Goal: Task Accomplishment & Management: Use online tool/utility

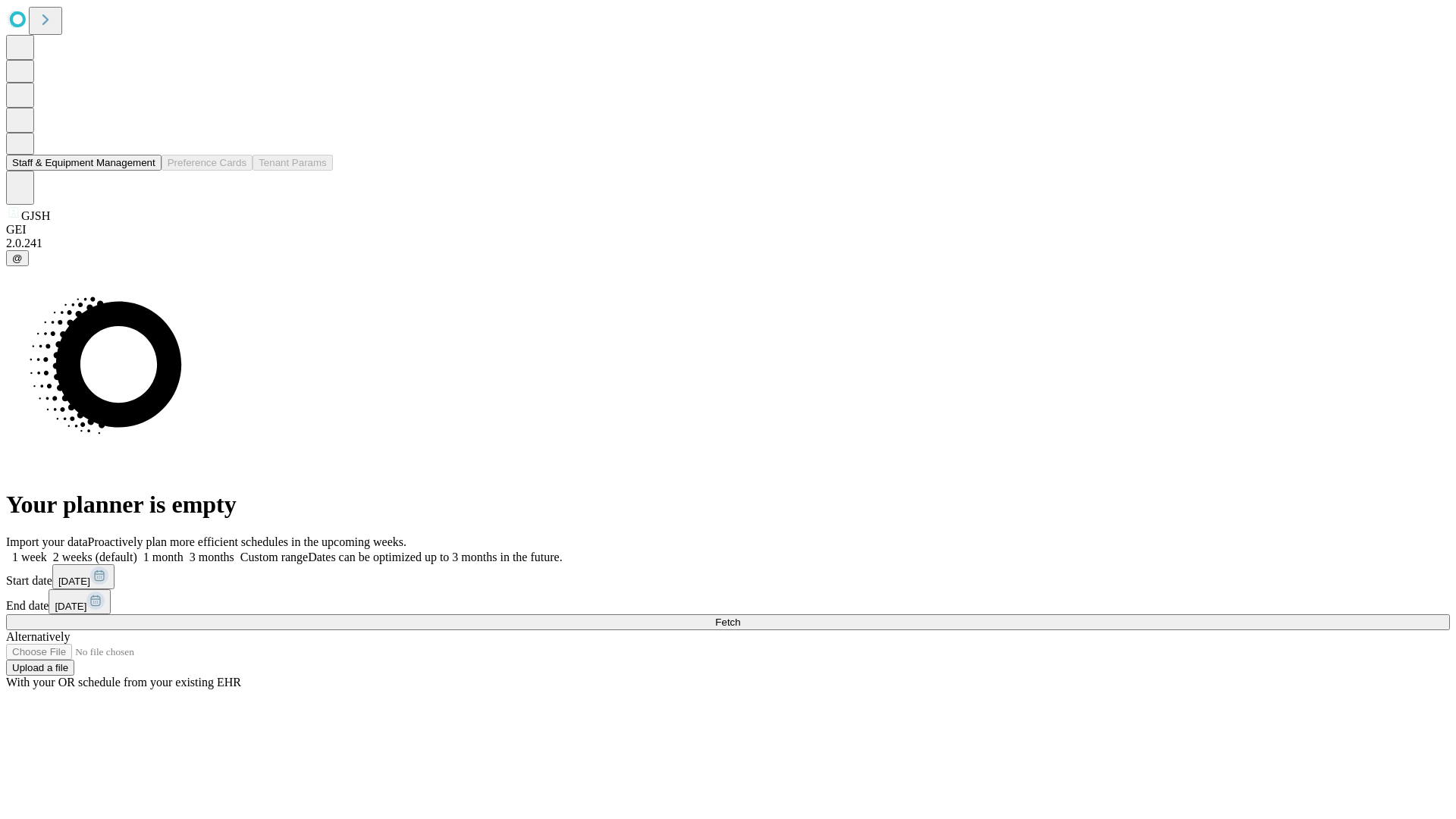
click at [145, 170] on button "Staff & Equipment Management" at bounding box center [84, 163] width 156 height 16
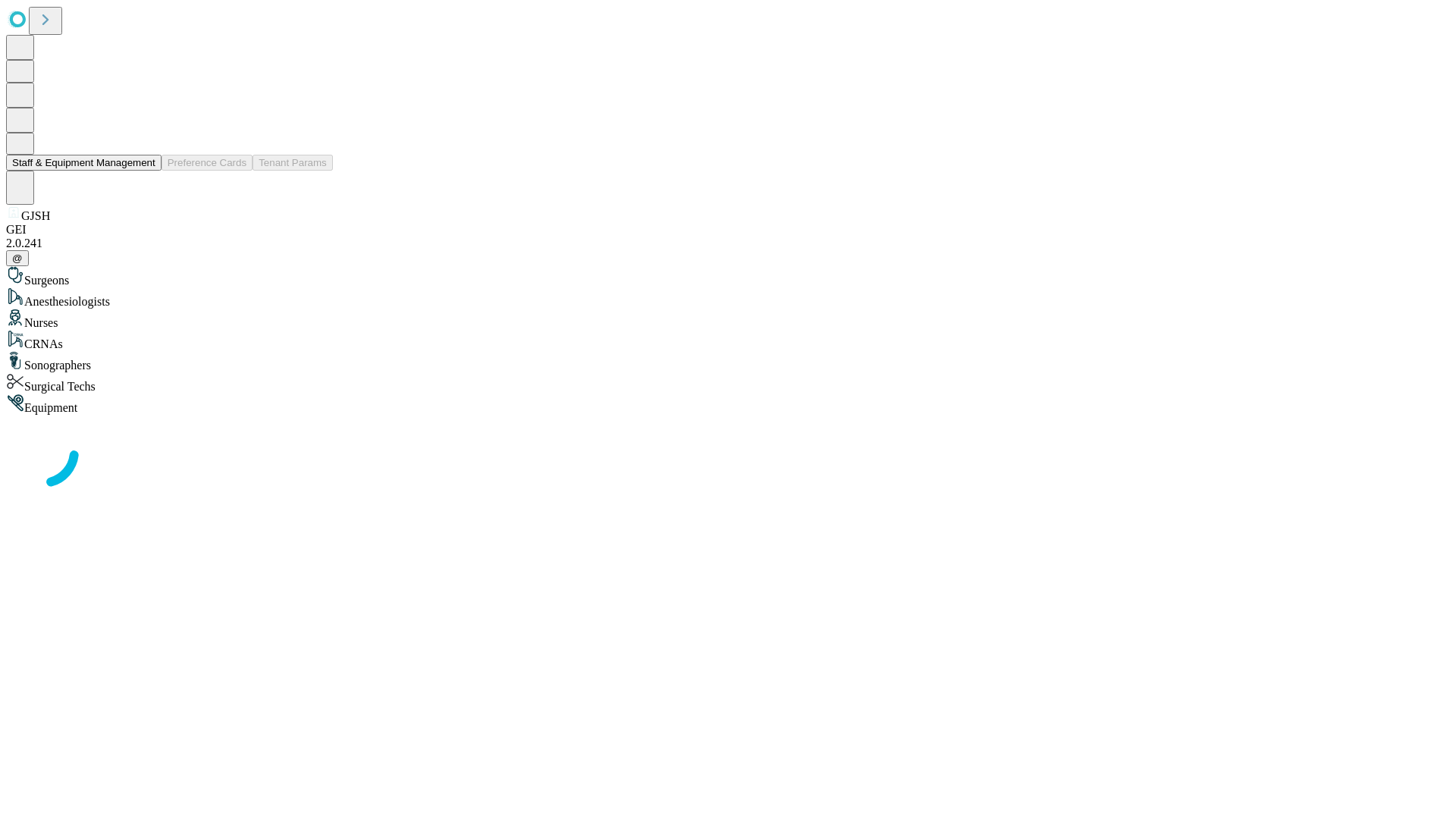
click at [145, 170] on button "Staff & Equipment Management" at bounding box center [84, 163] width 156 height 16
